Goal: Task Accomplishment & Management: Manage account settings

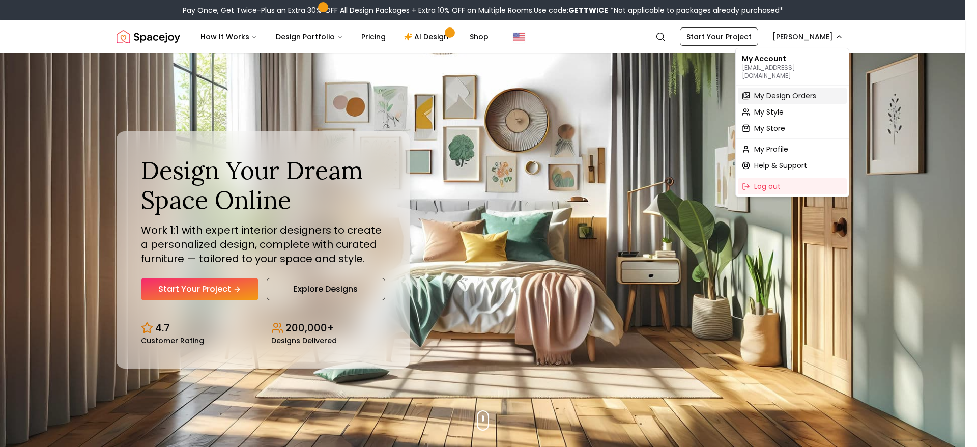
click at [811, 91] on span "My Design Orders" at bounding box center [785, 96] width 62 height 10
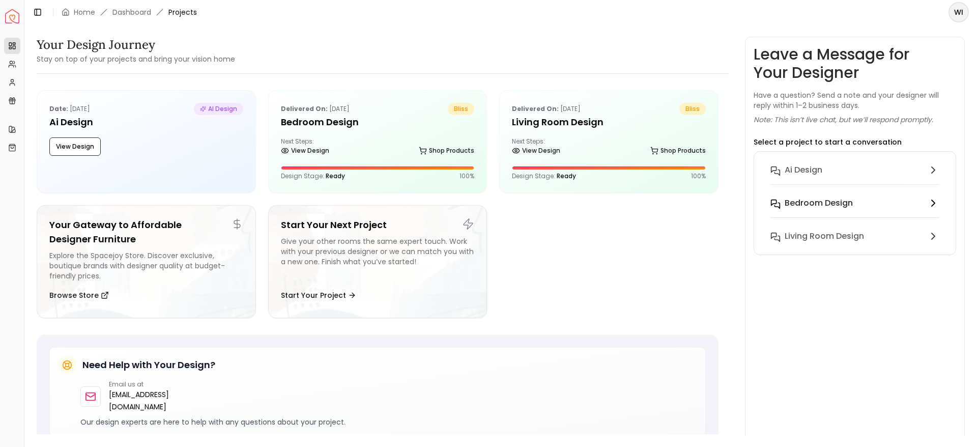
click at [834, 202] on h6 "Bedroom design" at bounding box center [819, 203] width 68 height 12
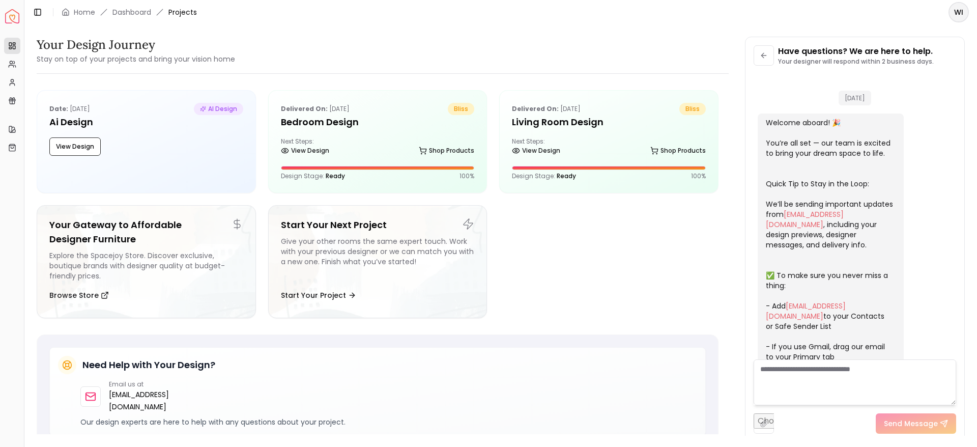
scroll to position [2534, 0]
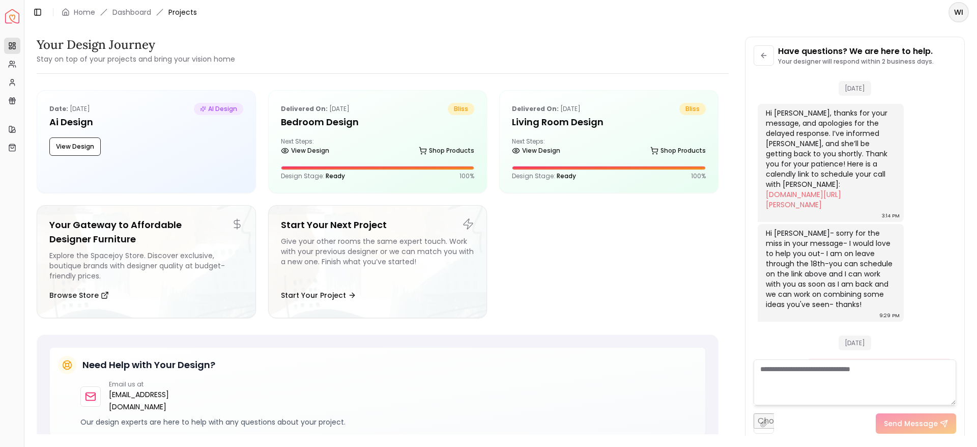
click at [800, 389] on textarea at bounding box center [855, 382] width 203 height 46
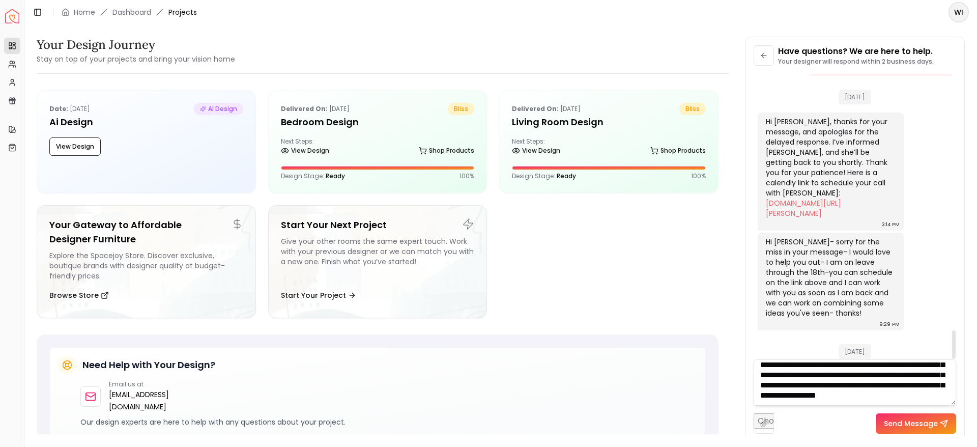
scroll to position [2548, 0]
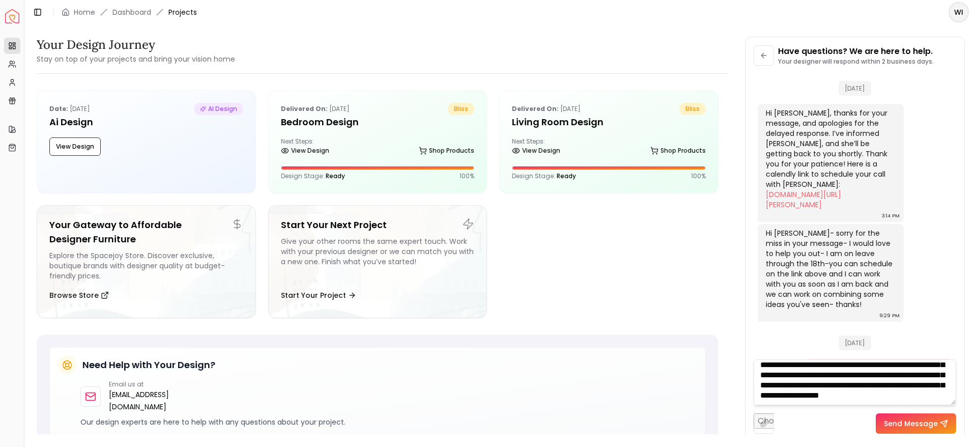
type textarea "**********"
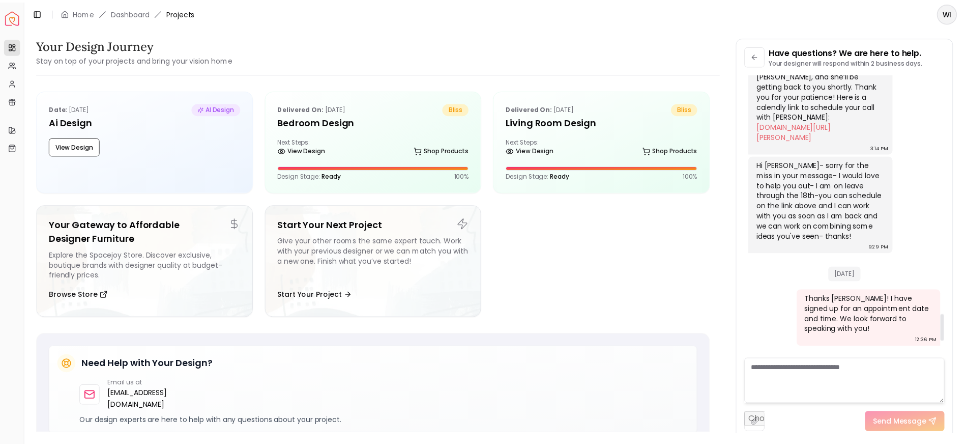
scroll to position [2744, 0]
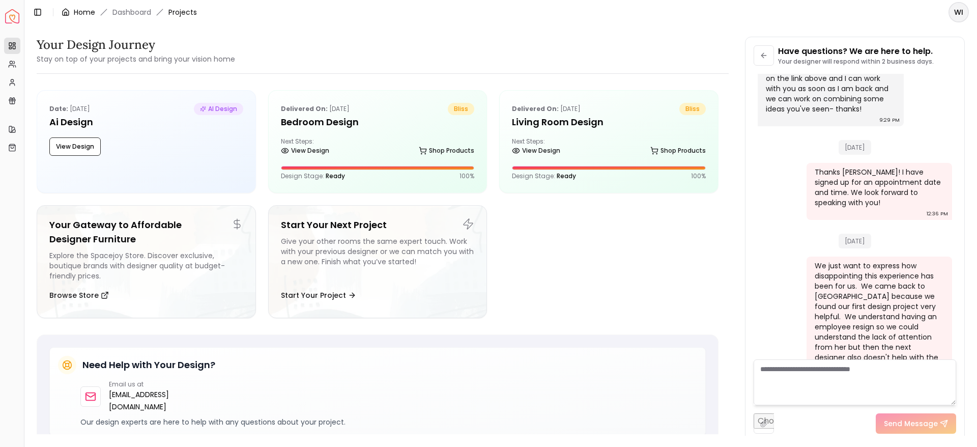
click at [85, 11] on link "Home" at bounding box center [84, 12] width 21 height 10
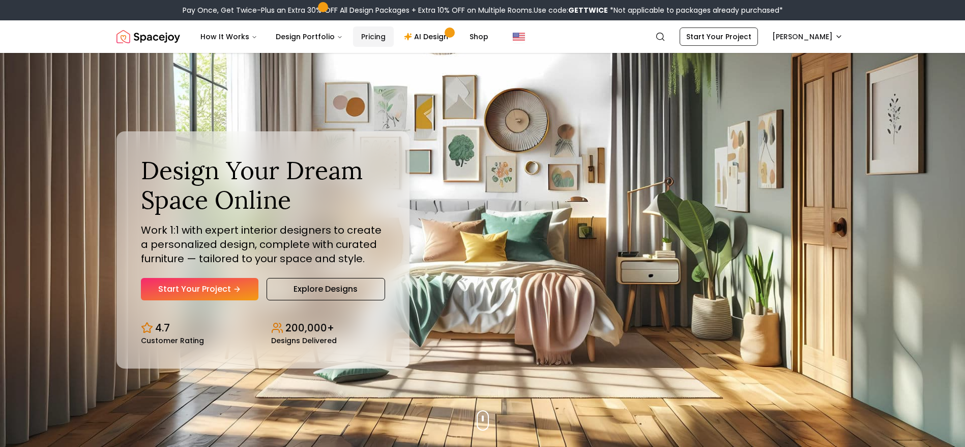
click at [365, 37] on link "Pricing" at bounding box center [373, 36] width 41 height 20
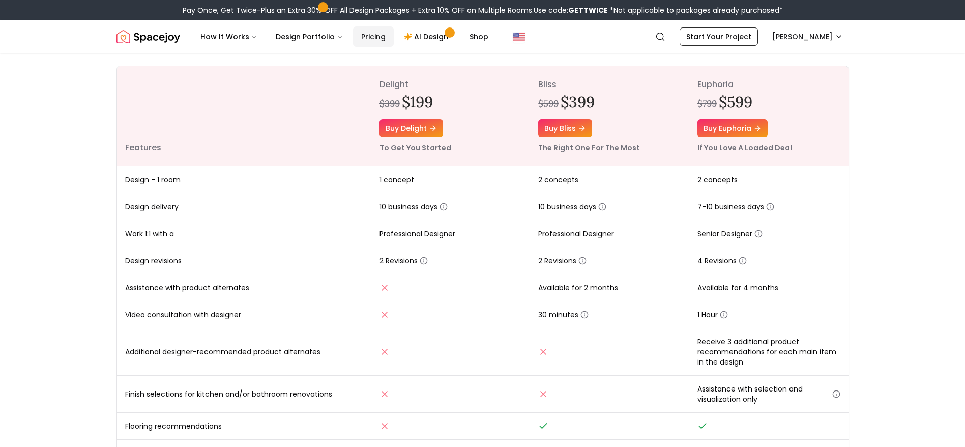
scroll to position [117, 0]
click at [353, 26] on link "Pricing" at bounding box center [373, 36] width 41 height 20
